Goal: Task Accomplishment & Management: Use online tool/utility

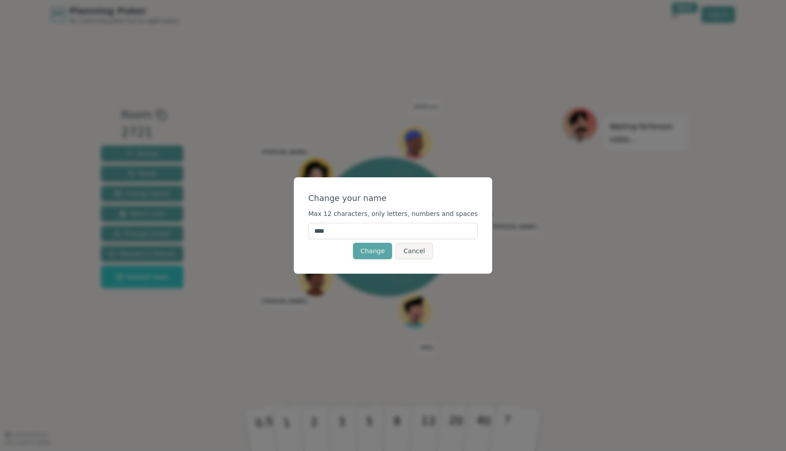
click at [342, 228] on input "****" at bounding box center [394, 231] width 170 height 16
type input "****"
click at [381, 248] on button "Change" at bounding box center [372, 251] width 39 height 16
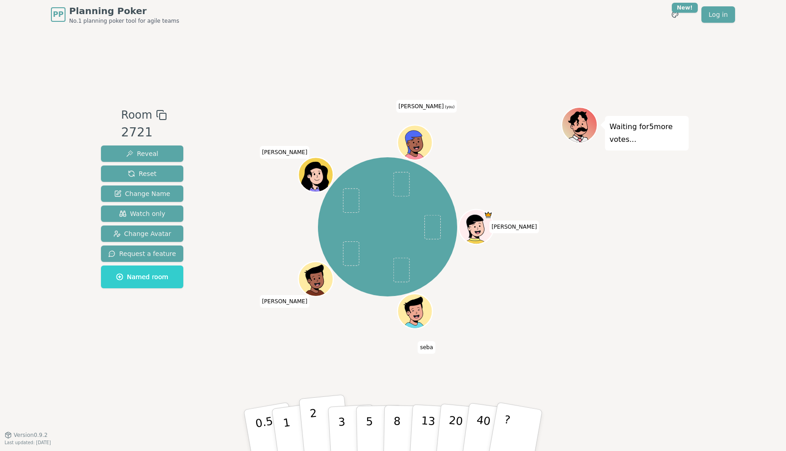
click at [309, 425] on button "2" at bounding box center [325, 431] width 52 height 72
click at [294, 426] on button "1" at bounding box center [297, 431] width 54 height 74
click at [398, 189] on span at bounding box center [401, 184] width 16 height 25
click at [410, 140] on icon at bounding box center [415, 140] width 27 height 4
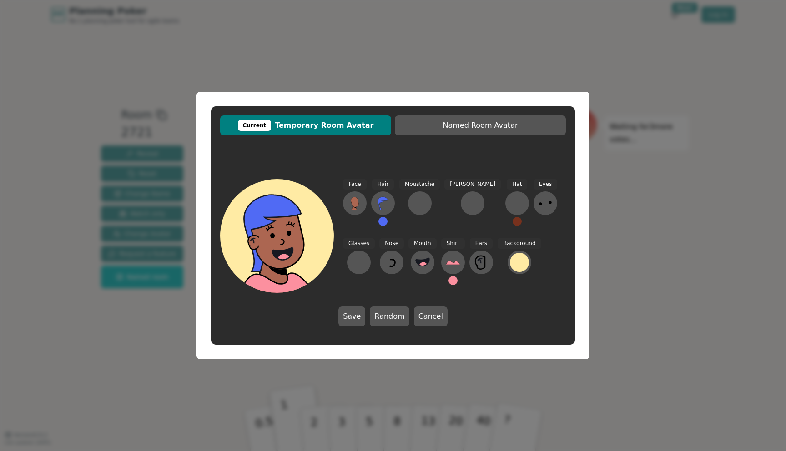
click at [322, 40] on div "Current Temporary Room Avatar Named Room Avatar Face Hair Moustache [PERSON_NAM…" at bounding box center [393, 225] width 786 height 451
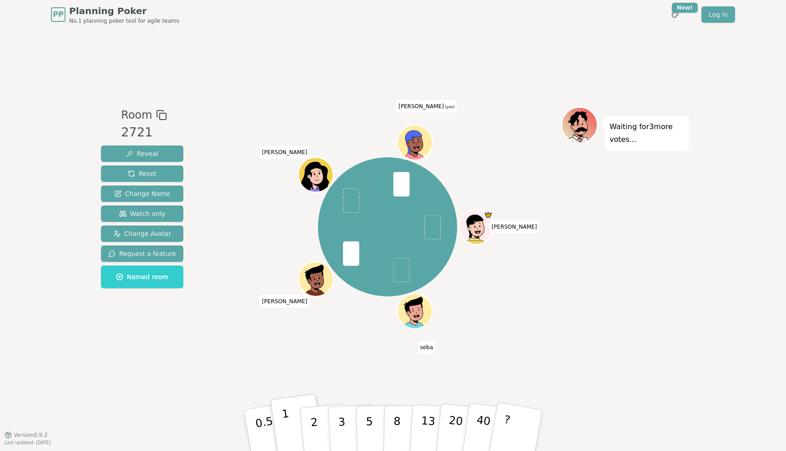
click at [293, 421] on button "1" at bounding box center [297, 431] width 54 height 74
click at [302, 361] on div "Room 2721 Reveal Reset Change Name Watch only Change Avatar Request a feature N…" at bounding box center [393, 232] width 592 height 406
click at [527, 417] on button "?" at bounding box center [516, 430] width 57 height 75
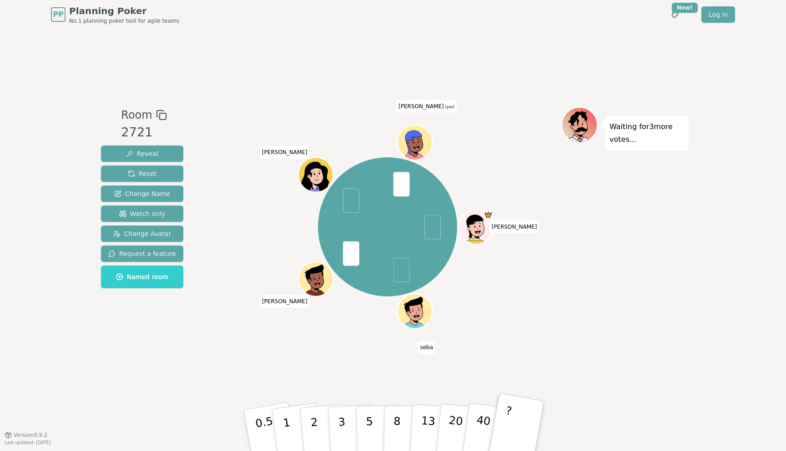
click at [521, 413] on button "?" at bounding box center [516, 430] width 57 height 75
click at [282, 430] on button "1" at bounding box center [297, 431] width 54 height 74
click at [255, 333] on div "[PERSON_NAME] Juanjo [PERSON_NAME] (you)" at bounding box center [387, 232] width 348 height 250
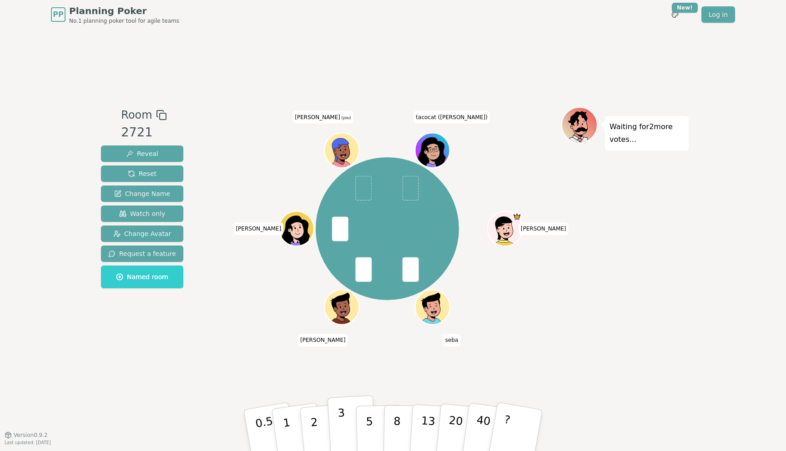
click at [339, 411] on p "3" at bounding box center [343, 432] width 10 height 50
click at [341, 415] on p "3" at bounding box center [343, 432] width 10 height 50
click at [52, 40] on div "PP Planning Poker No.1 planning poker tool for agile teams Toggle theme New! Lo…" at bounding box center [393, 225] width 786 height 451
click at [339, 425] on p "3" at bounding box center [343, 432] width 10 height 50
click at [334, 427] on button "3" at bounding box center [353, 430] width 50 height 71
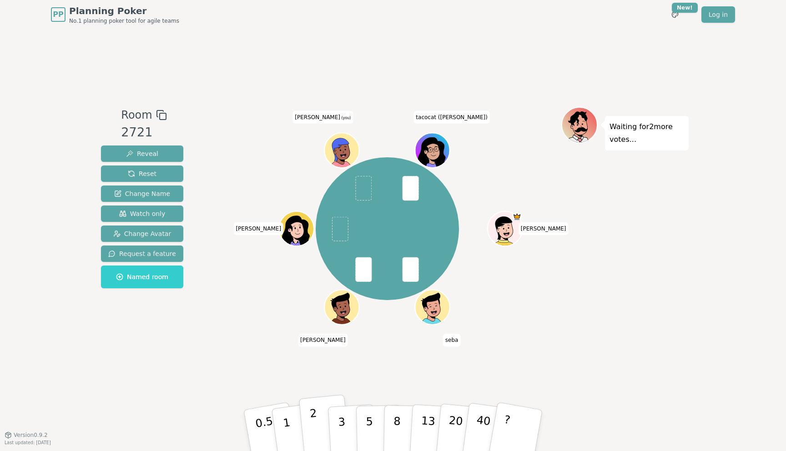
click at [321, 415] on button "2" at bounding box center [325, 431] width 52 height 72
click at [343, 420] on p "3" at bounding box center [343, 432] width 10 height 50
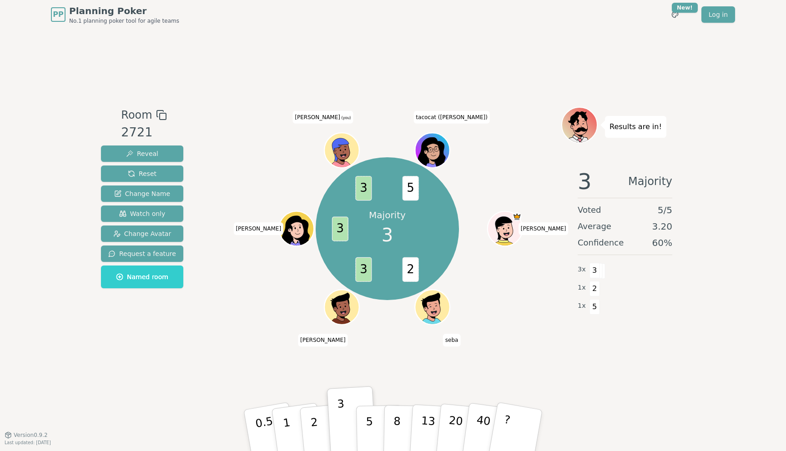
click at [254, 77] on div "Room 2721 Reveal Reset Change Name Watch only Change Avatar Request a feature N…" at bounding box center [393, 232] width 592 height 406
click at [129, 63] on div "Room 2721 Reveal Reset Change Name Watch only Change Avatar Request a feature N…" at bounding box center [393, 232] width 592 height 406
click at [130, 56] on div "Room 2721 Reveal Reset Change Name Watch only Change Avatar Request a feature N…" at bounding box center [393, 232] width 592 height 406
click at [254, 26] on div "PP Planning Poker No.1 planning poker tool for agile teams Toggle theme New! Lo…" at bounding box center [393, 14] width 684 height 29
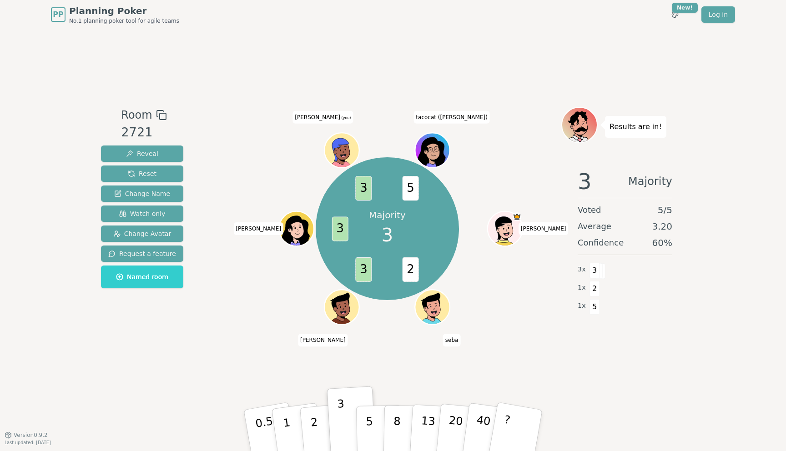
click at [254, 26] on div "PP Planning Poker No.1 planning poker tool for agile teams Toggle theme New! Lo…" at bounding box center [393, 14] width 684 height 29
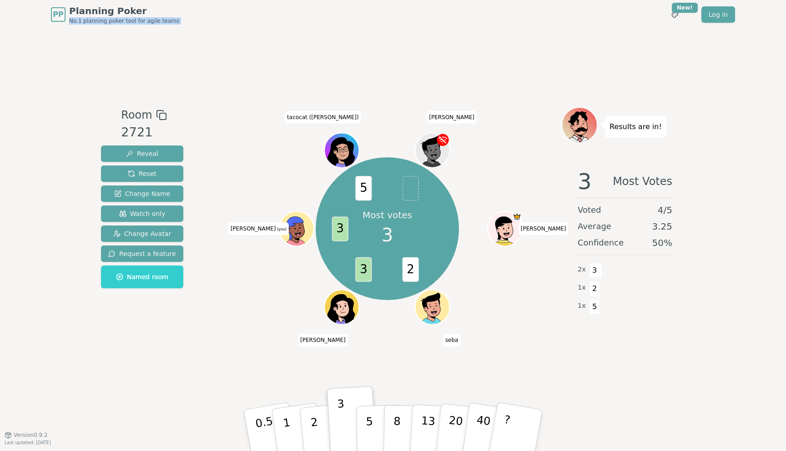
click at [293, 63] on div "Room 2721 Reveal Reset Change Name Watch only Change Avatar Request a feature N…" at bounding box center [393, 232] width 592 height 406
click at [231, 46] on div "Room 2721 Reveal Reset Change Name Watch only Change Avatar Request a feature N…" at bounding box center [393, 232] width 592 height 406
